Goal: Download file/media

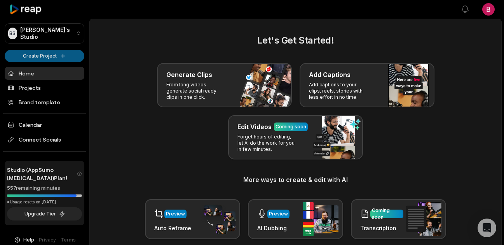
click at [47, 59] on html "BS Brent's Studio Create Project Home Projects Brand template Calendar Connect …" at bounding box center [252, 122] width 504 height 245
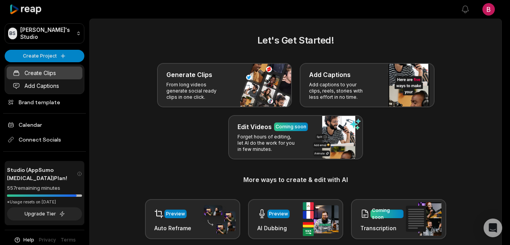
click at [53, 70] on link "Create Clips" at bounding box center [45, 72] width 76 height 13
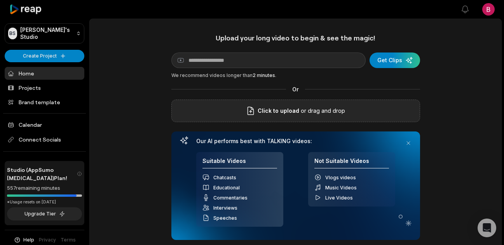
click at [314, 107] on p "or drag and drop" at bounding box center [322, 110] width 46 height 9
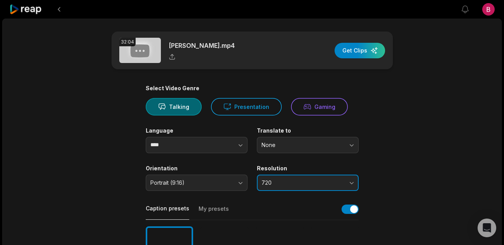
click at [298, 179] on span "720" at bounding box center [302, 182] width 82 height 7
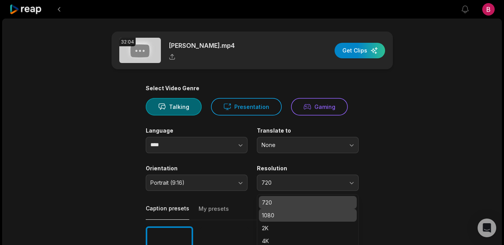
click at [283, 210] on div "1080" at bounding box center [308, 215] width 98 height 13
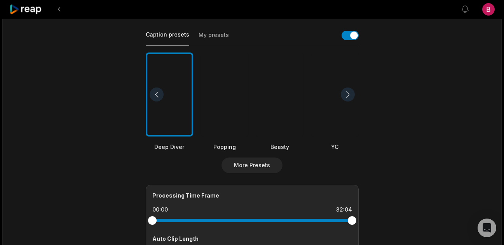
click at [340, 98] on div at bounding box center [334, 94] width 47 height 84
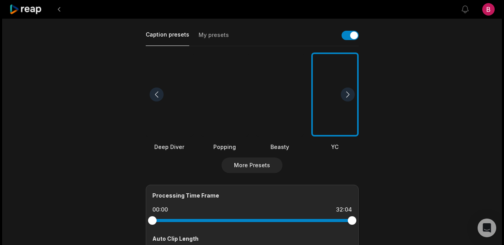
scroll to position [315, 0]
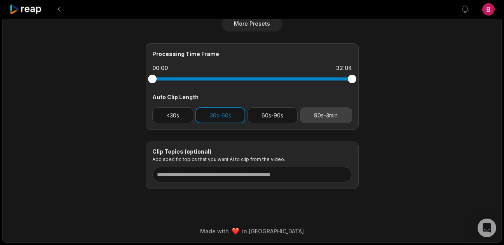
drag, startPoint x: 327, startPoint y: 116, endPoint x: 311, endPoint y: 114, distance: 16.8
click at [327, 116] on button "90s-3min" at bounding box center [326, 115] width 52 height 16
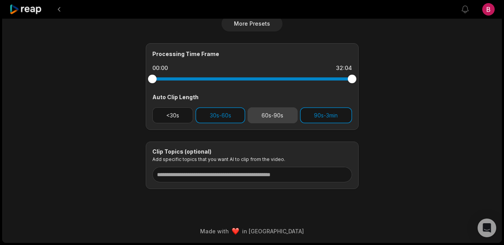
click at [266, 118] on button "60s-90s" at bounding box center [272, 115] width 50 height 16
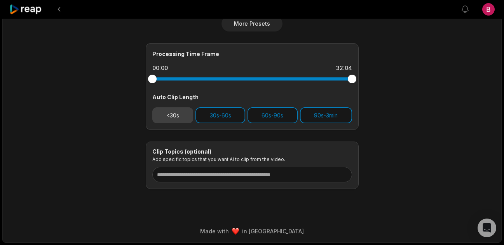
click at [166, 122] on button "<30s" at bounding box center [172, 115] width 41 height 16
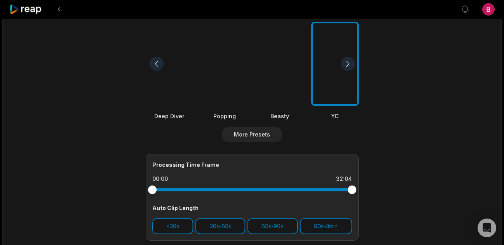
scroll to position [0, 0]
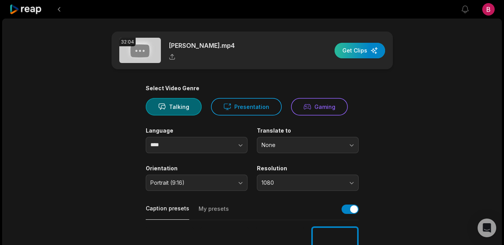
click at [358, 47] on div "button" at bounding box center [359, 51] width 50 height 16
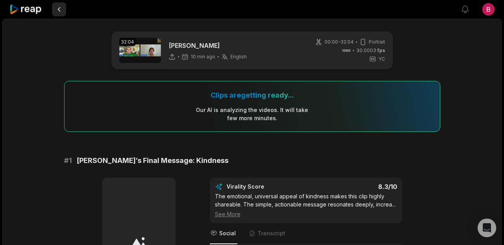
click at [58, 11] on button at bounding box center [59, 9] width 14 height 14
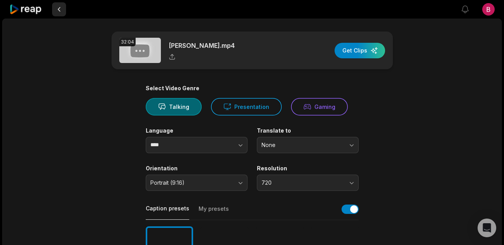
click at [62, 10] on button at bounding box center [59, 9] width 14 height 14
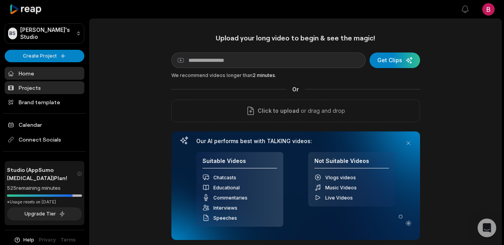
click at [35, 90] on link "Projects" at bounding box center [45, 87] width 80 height 13
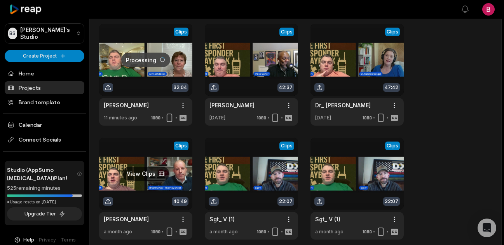
scroll to position [46, 0]
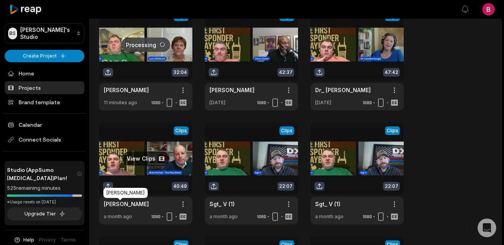
click at [131, 204] on link "[PERSON_NAME]" at bounding box center [126, 204] width 45 height 8
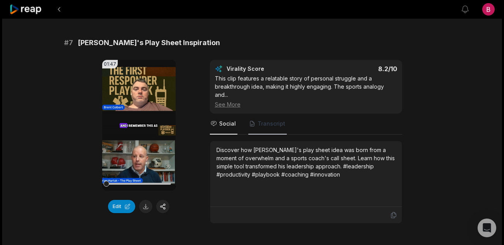
scroll to position [1430, 0]
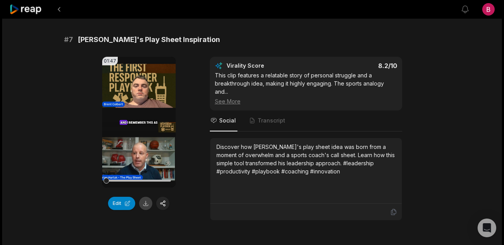
click at [148, 205] on button at bounding box center [145, 203] width 13 height 13
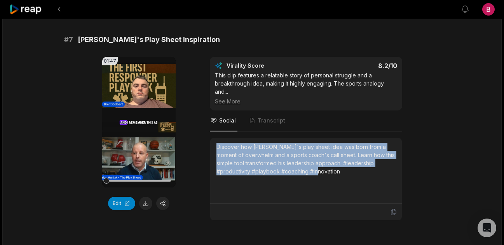
drag, startPoint x: 311, startPoint y: 174, endPoint x: 216, endPoint y: 146, distance: 98.6
click at [216, 146] on div "Discover how [PERSON_NAME]'s play sheet idea was born from a moment of overwhel…" at bounding box center [305, 159] width 179 height 33
copy div "Discover how [PERSON_NAME]'s play sheet idea was born from a moment of overwhel…"
